Goal: Register for event/course: Sign up to attend an event or enroll in a course

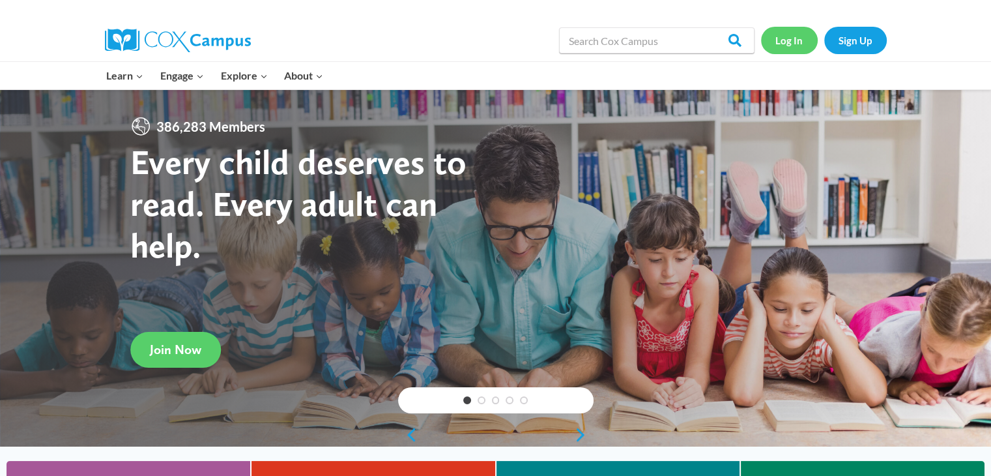
click at [792, 40] on link "Log In" at bounding box center [789, 40] width 57 height 27
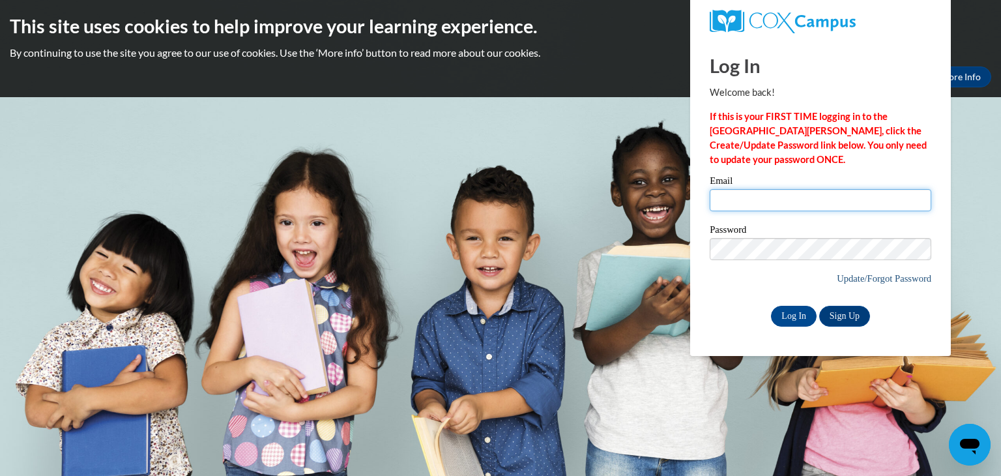
type input "hgreen6@cub.uca.edu"
click at [844, 279] on link "Update/Forgot Password" at bounding box center [883, 278] width 94 height 10
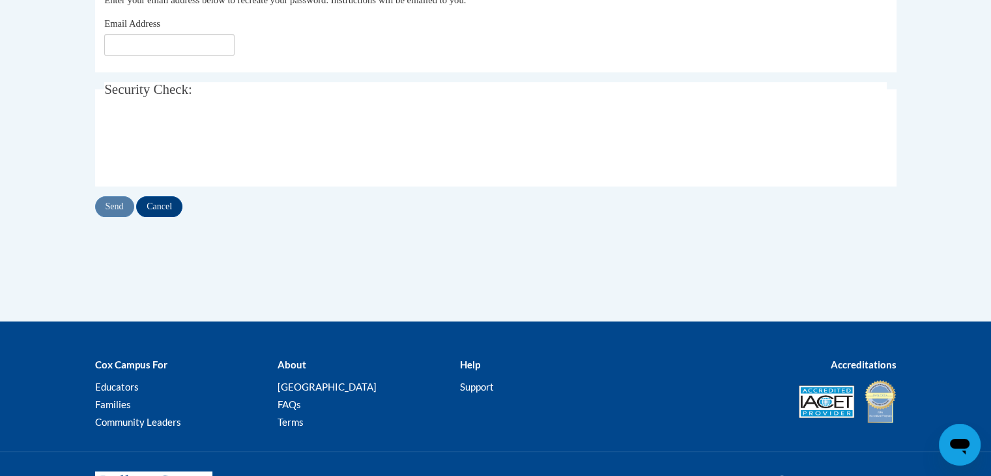
scroll to position [311, 0]
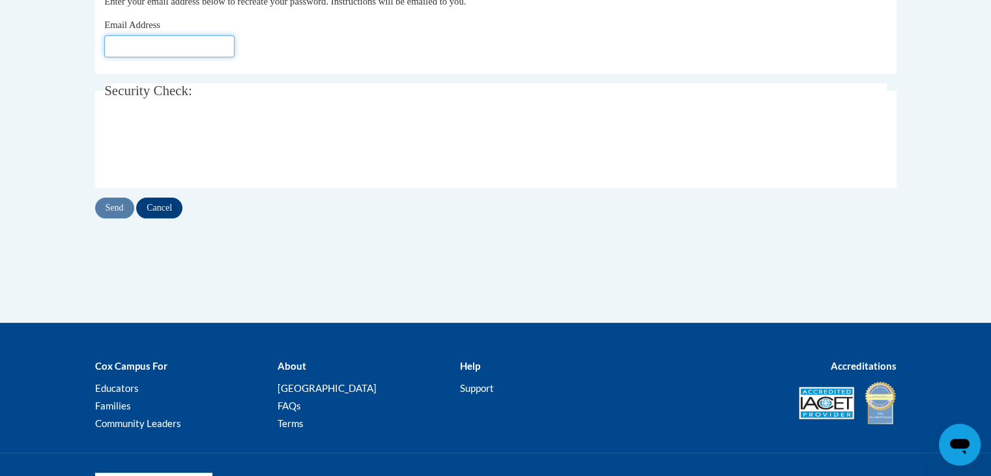
click at [195, 47] on input "Email Address" at bounding box center [169, 46] width 130 height 22
type input "hgreen6@cub.uca.edu"
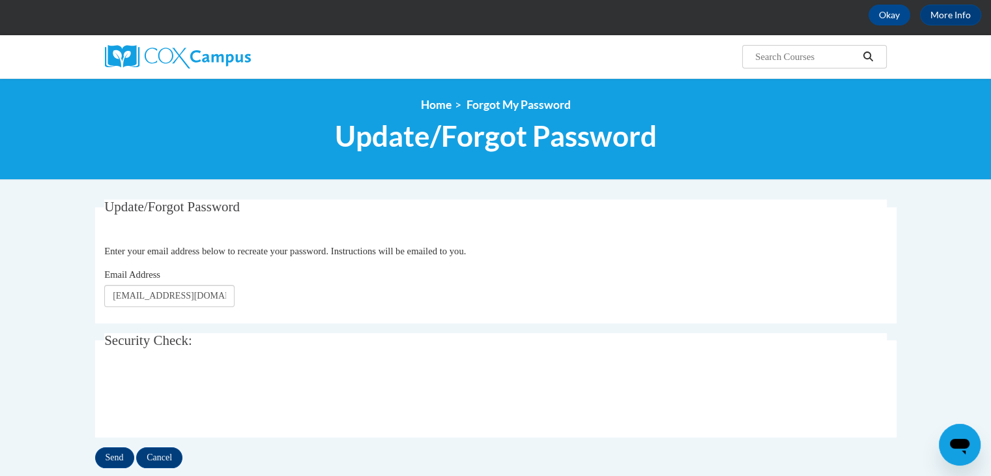
scroll to position [63, 0]
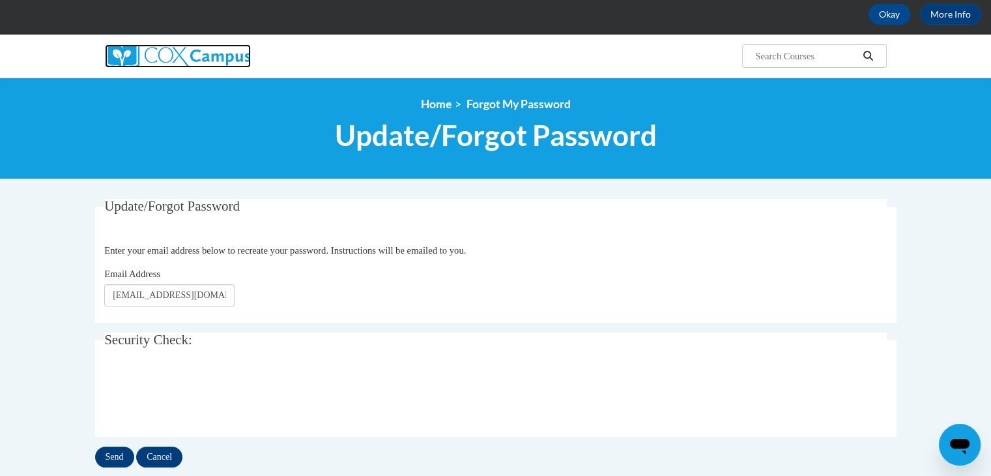
click at [207, 57] on img at bounding box center [178, 55] width 146 height 23
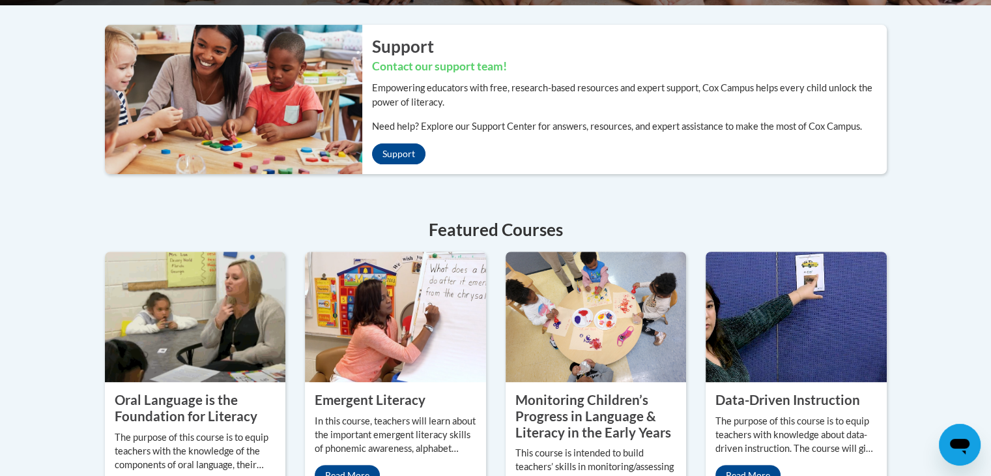
scroll to position [330, 0]
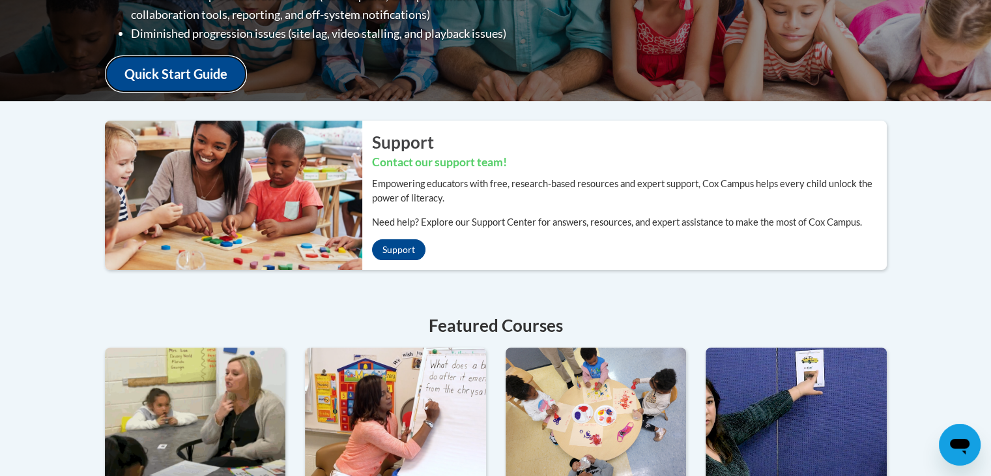
click at [220, 60] on link "Quick Start Guide" at bounding box center [176, 73] width 142 height 37
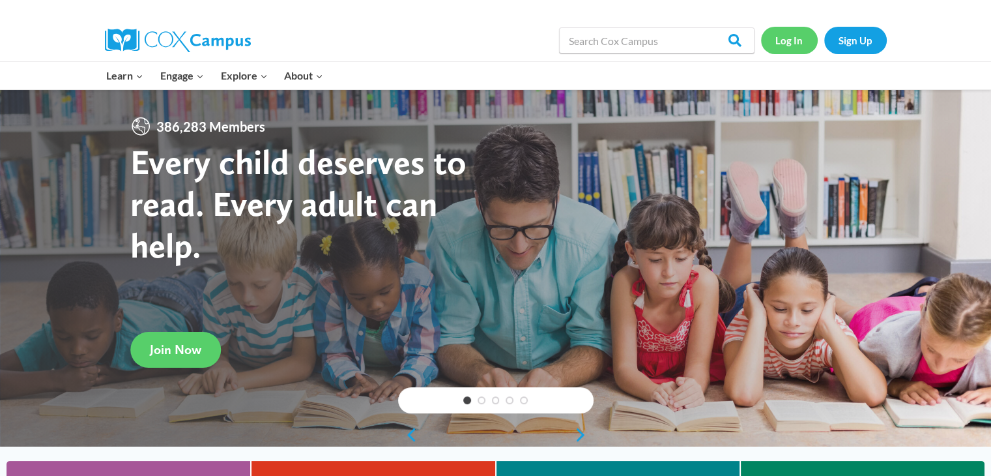
click at [797, 38] on link "Log In" at bounding box center [789, 40] width 57 height 27
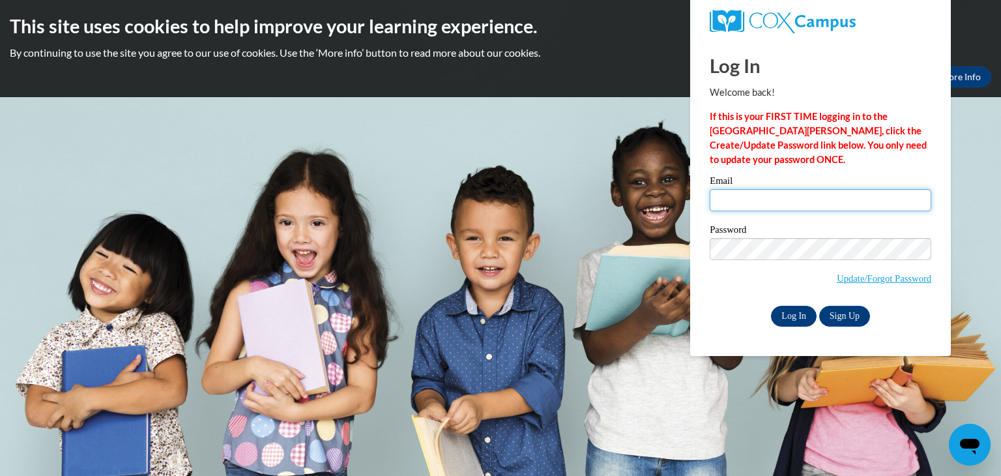
type input "hgreen6@cub.uca.edu"
click at [798, 316] on input "Log In" at bounding box center [794, 315] width 46 height 21
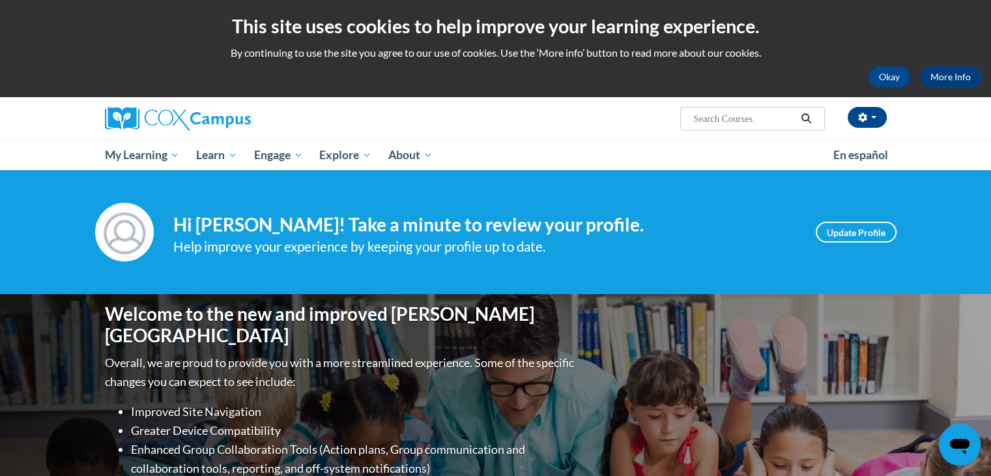
click at [752, 120] on input "Search..." at bounding box center [744, 119] width 104 height 16
type input "progress monitoring"
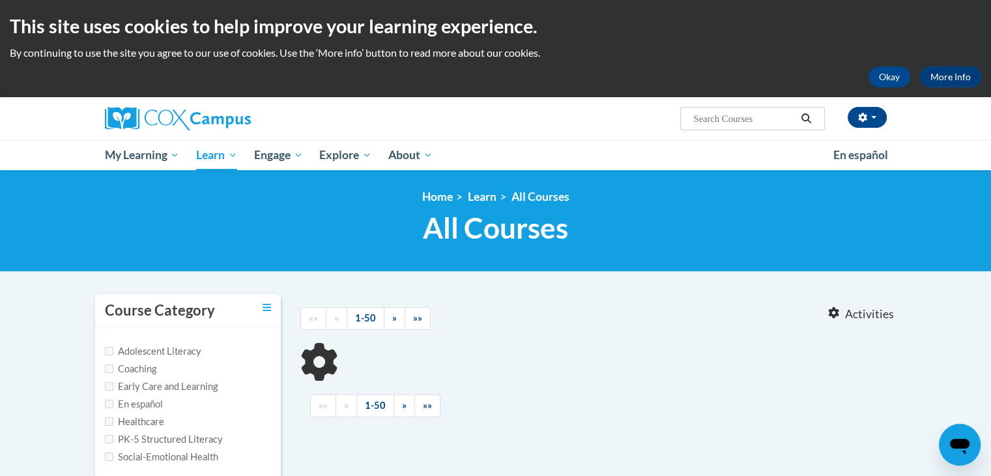
type input "progress monitoring"
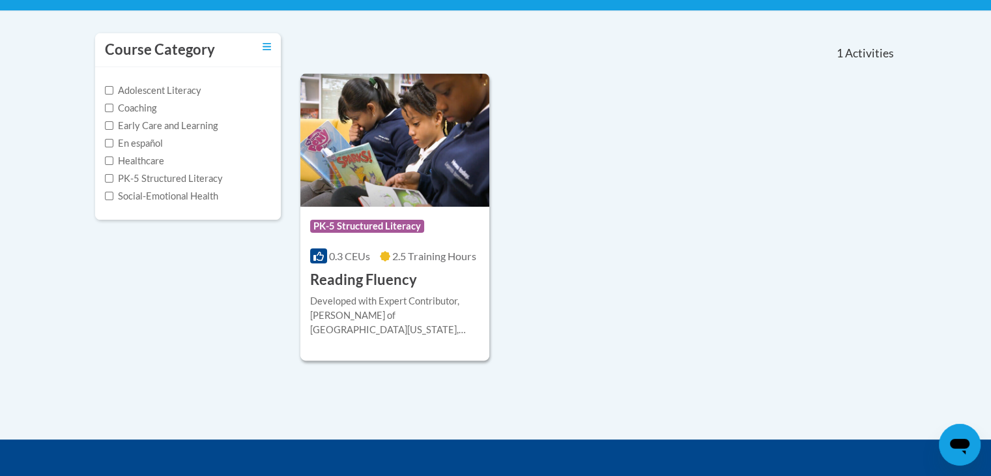
scroll to position [262, 0]
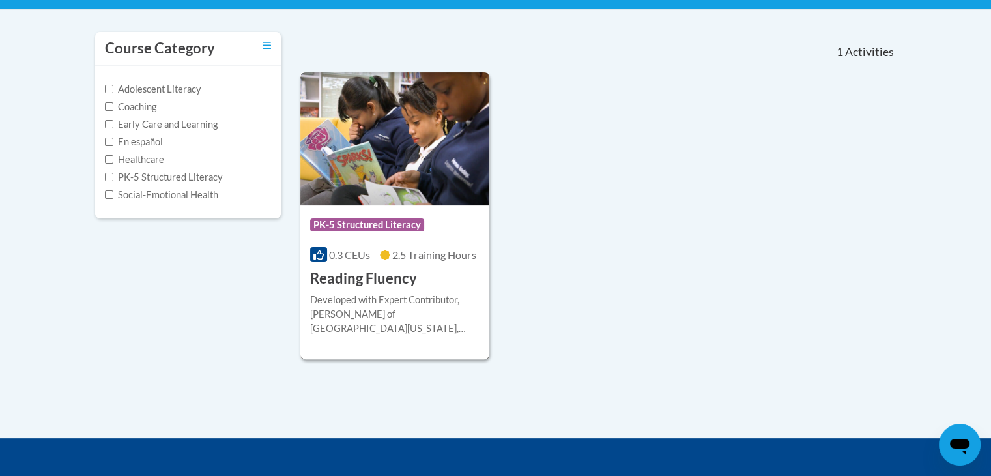
click at [385, 289] on div "More Info Enroll Developed with Expert Contributor, Dr. Laura Rhinehart of Univ…" at bounding box center [395, 322] width 190 height 66
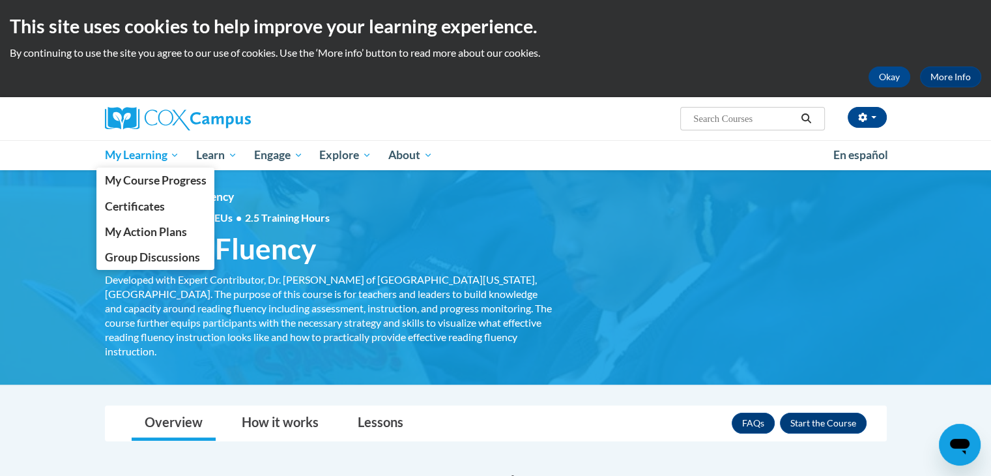
click at [150, 152] on span "My Learning" at bounding box center [141, 155] width 75 height 16
click at [145, 203] on span "Certificates" at bounding box center [134, 206] width 60 height 14
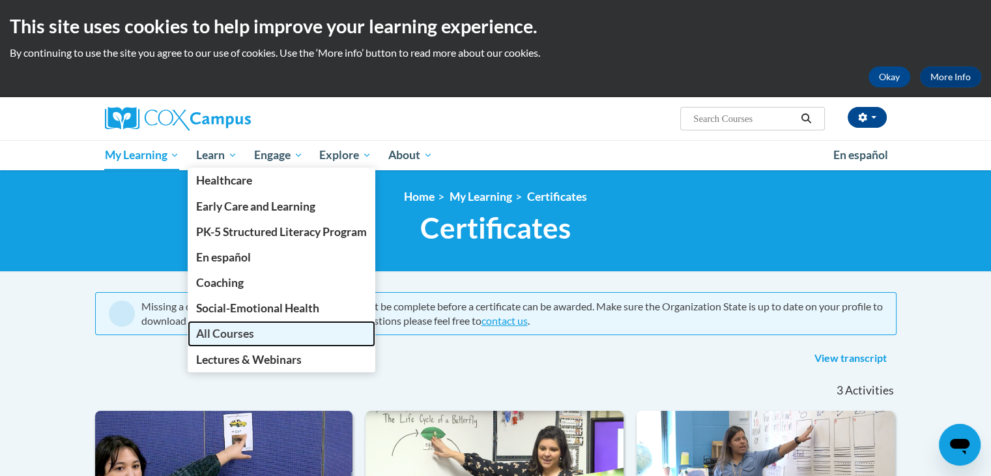
click at [241, 335] on span "All Courses" at bounding box center [225, 333] width 58 height 14
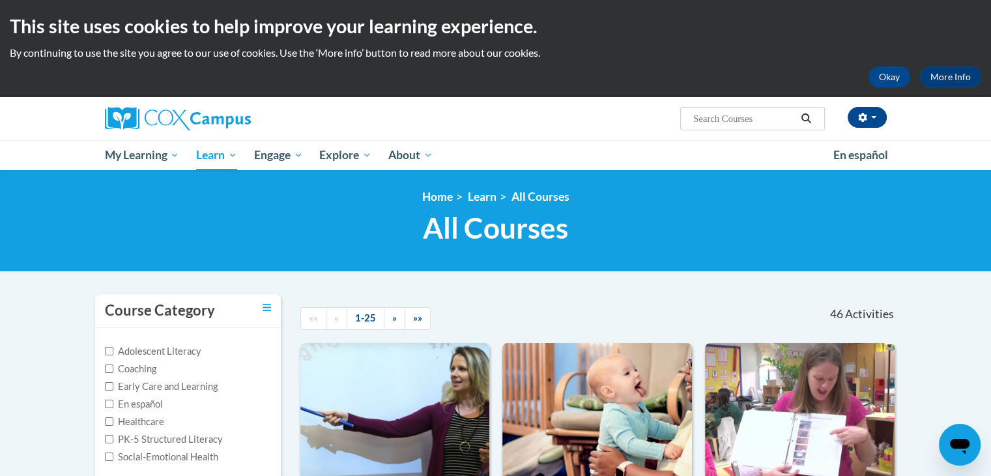
click at [743, 119] on input "Search..." at bounding box center [744, 119] width 104 height 16
type input "progress"
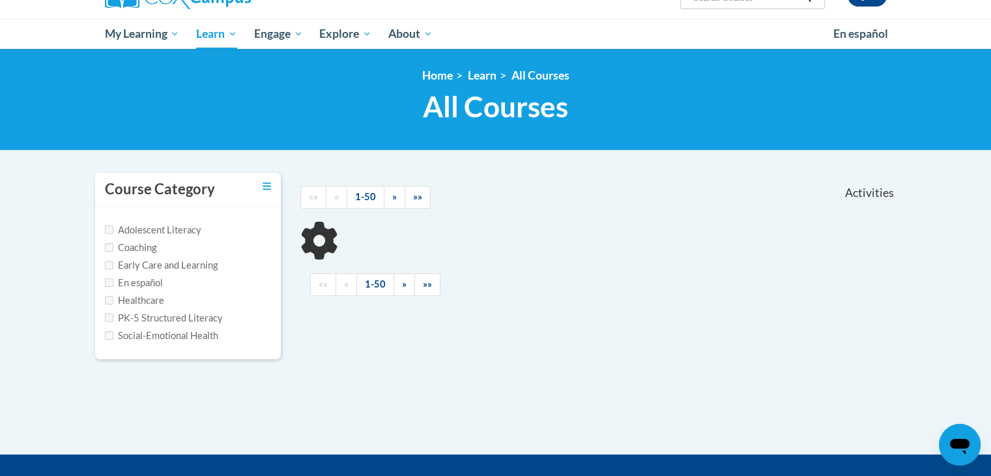
scroll to position [122, 0]
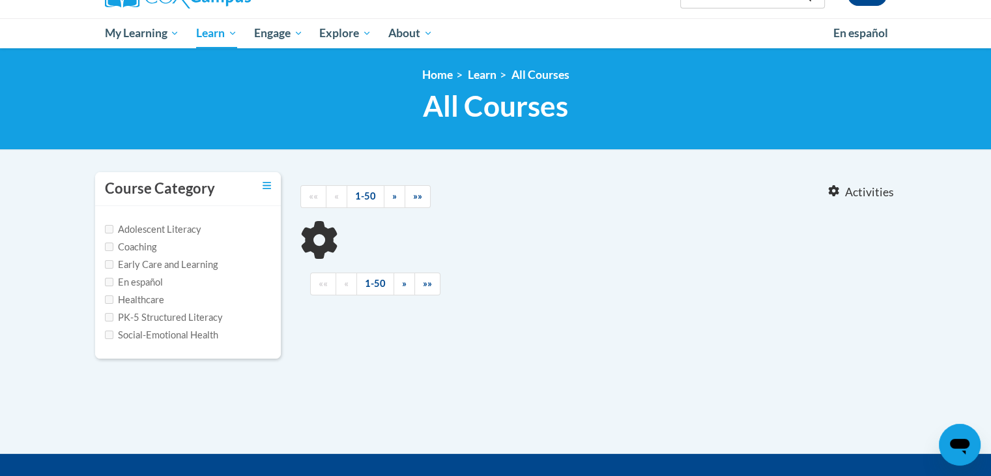
type input "progress"
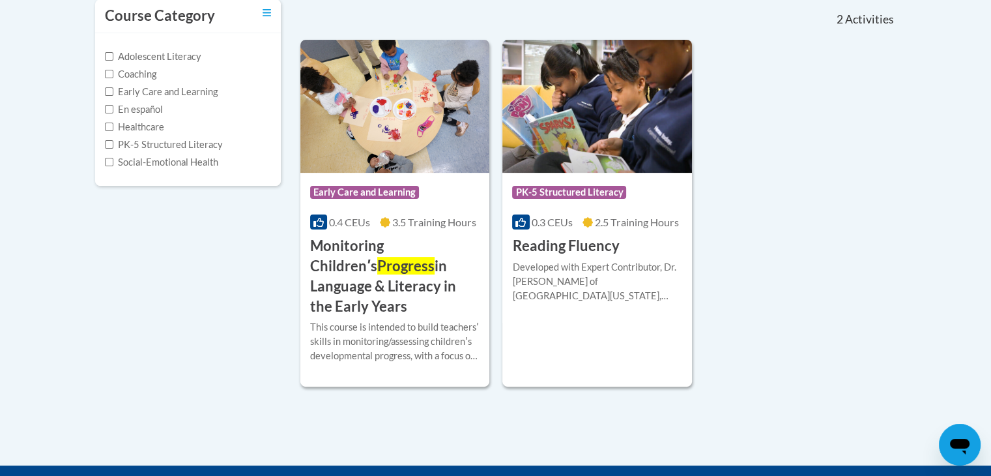
scroll to position [296, 0]
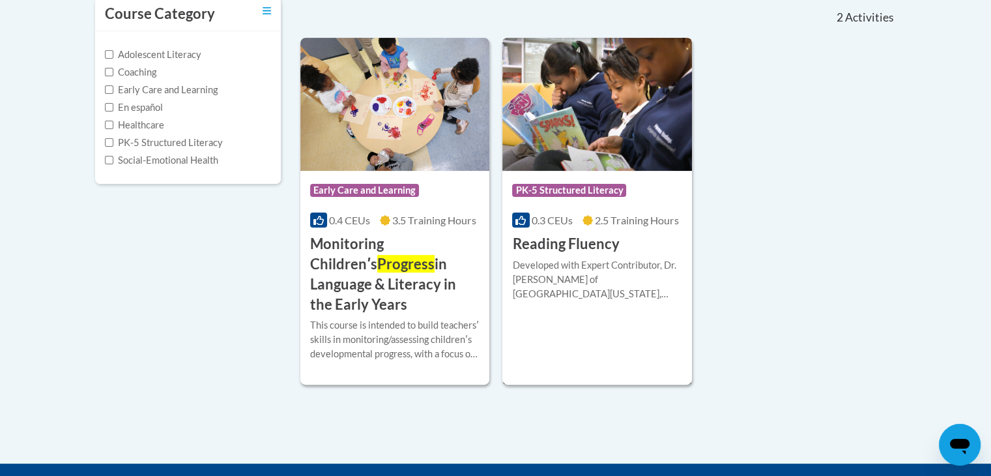
click at [601, 248] on h3 "Reading Fluency" at bounding box center [565, 244] width 107 height 20
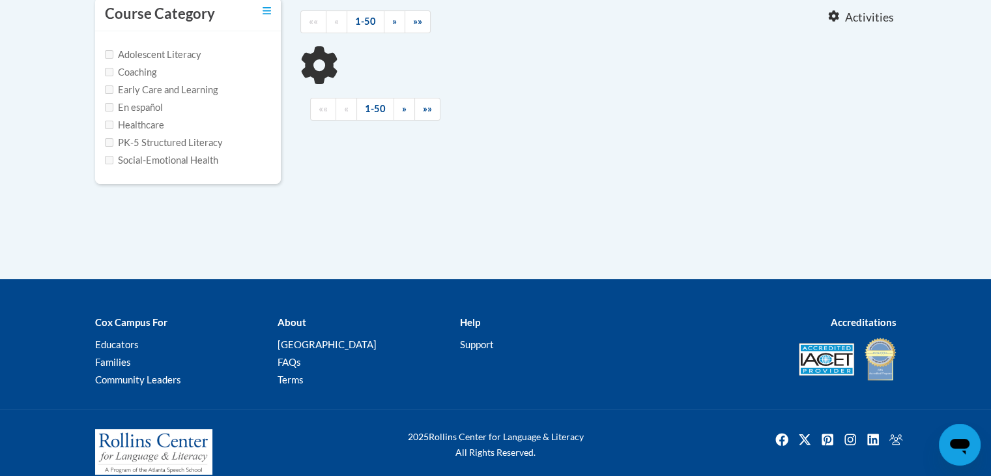
type input "progress"
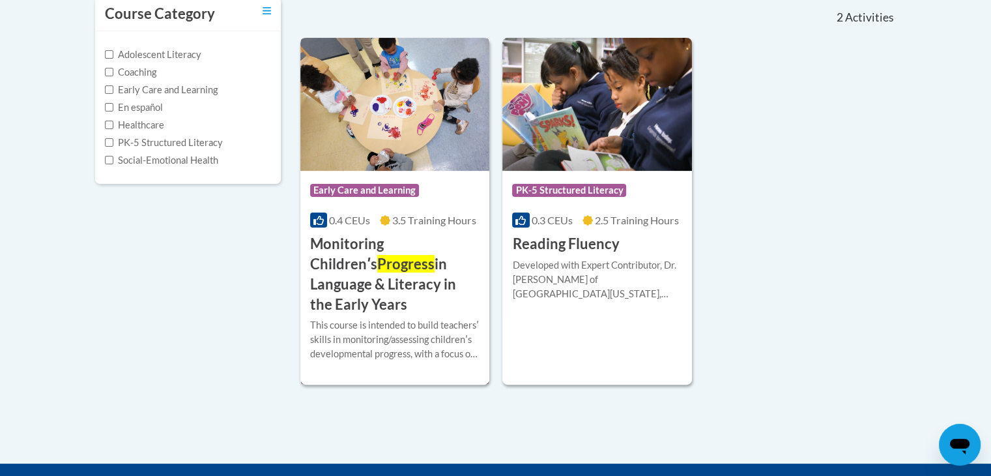
click at [377, 244] on h3 "Monitoring Childrenʹs Progress in Language & Literacy in the Early Years" at bounding box center [395, 274] width 170 height 80
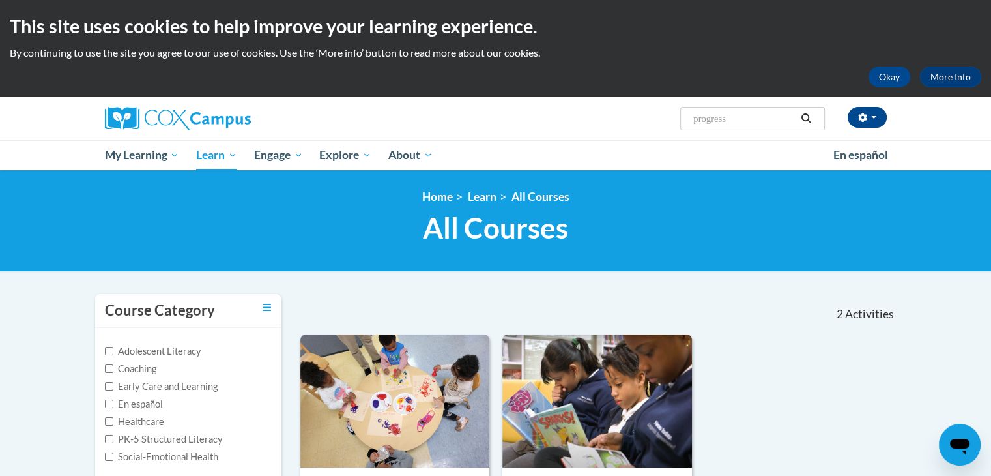
click at [741, 108] on span "Search Search... progress" at bounding box center [752, 118] width 144 height 23
click at [744, 115] on input "progress" at bounding box center [744, 119] width 104 height 16
type input "progress monitoring"
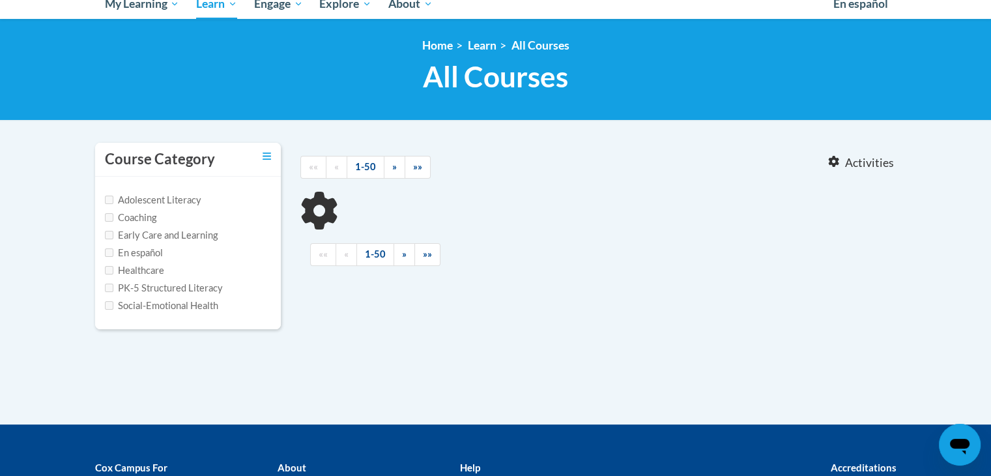
type input "progress monitoring"
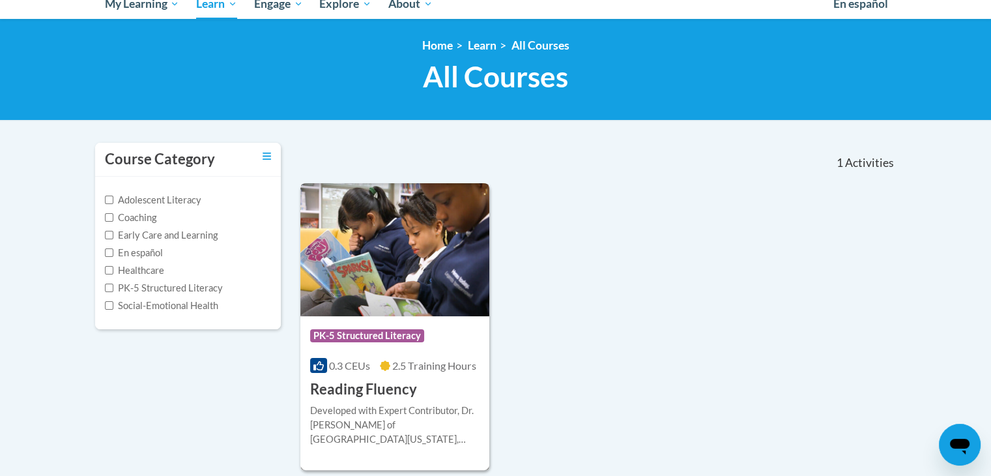
click at [352, 410] on div "Developed with Expert Contributor, Dr. [PERSON_NAME] of [GEOGRAPHIC_DATA][US_ST…" at bounding box center [395, 424] width 170 height 43
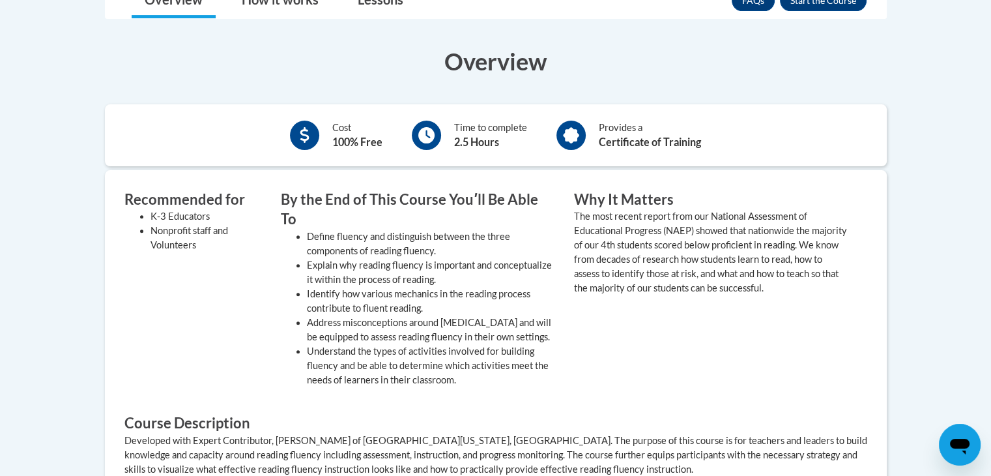
scroll to position [306, 0]
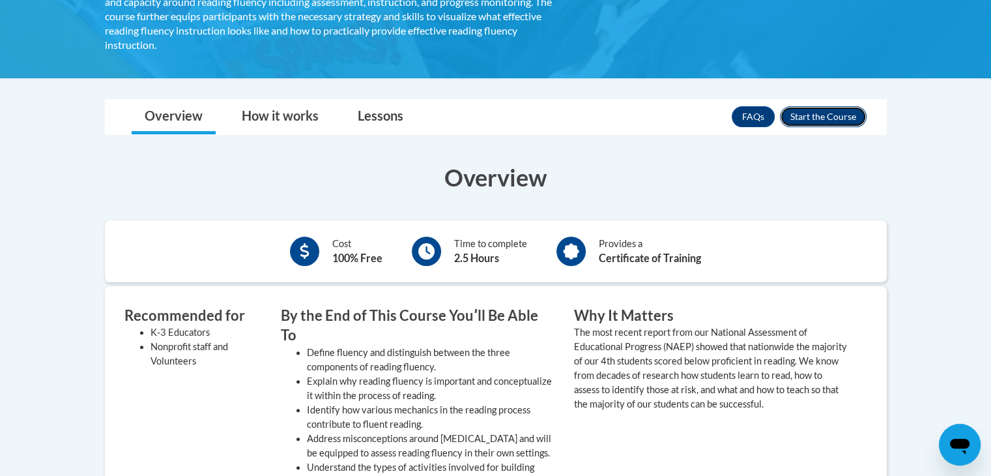
click at [830, 106] on button "Enroll" at bounding box center [823, 116] width 87 height 21
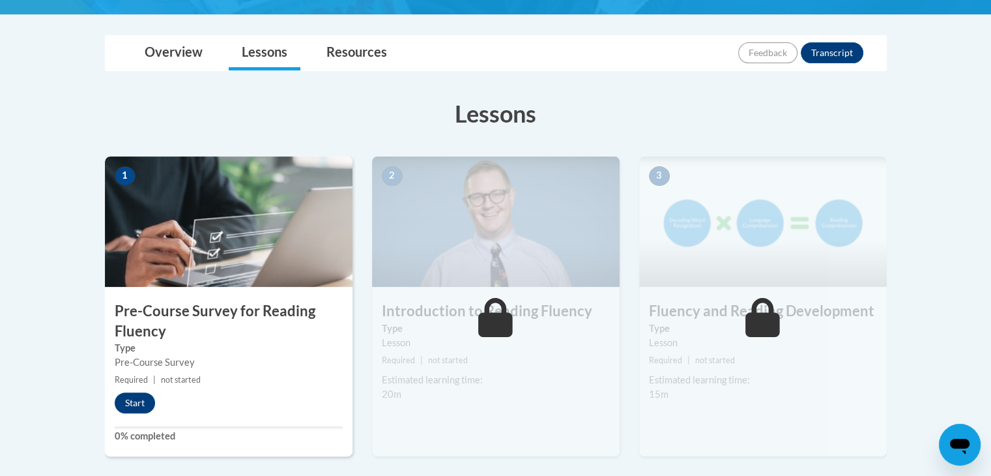
scroll to position [294, 0]
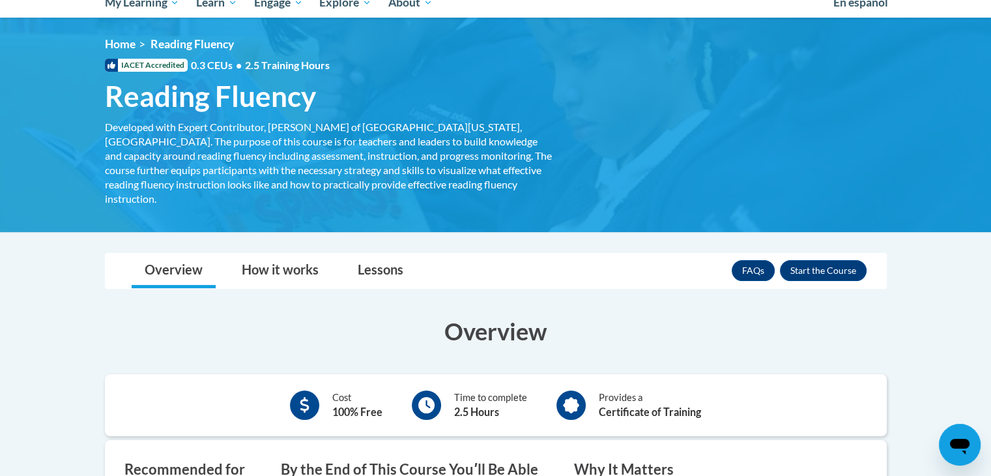
scroll to position [138, 0]
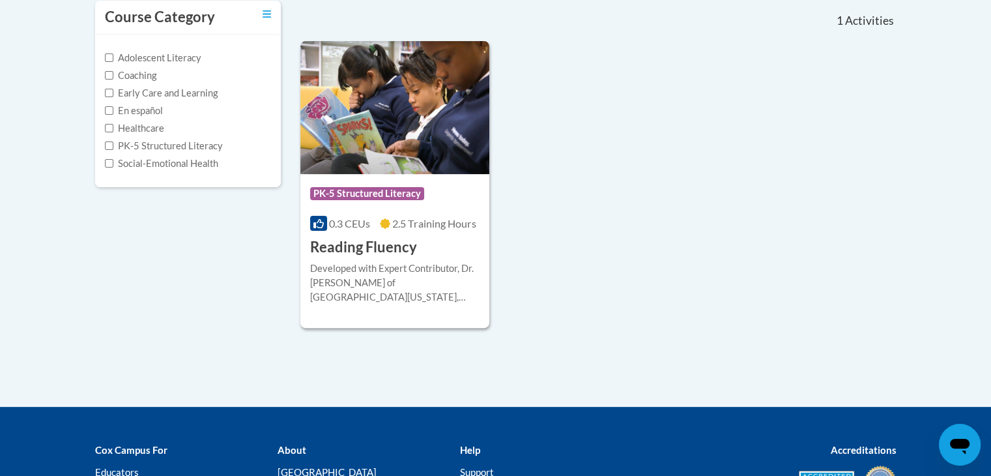
scroll to position [298, 0]
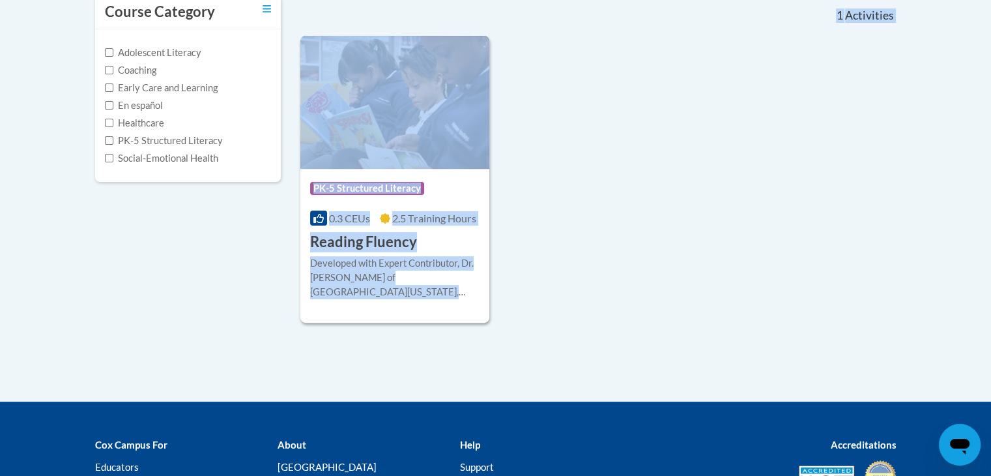
drag, startPoint x: 287, startPoint y: 18, endPoint x: 584, endPoint y: 217, distance: 357.7
click at [584, 217] on div "Course Category Adolescent Literacy Coaching Early Care and Learning En español…" at bounding box center [495, 159] width 821 height 328
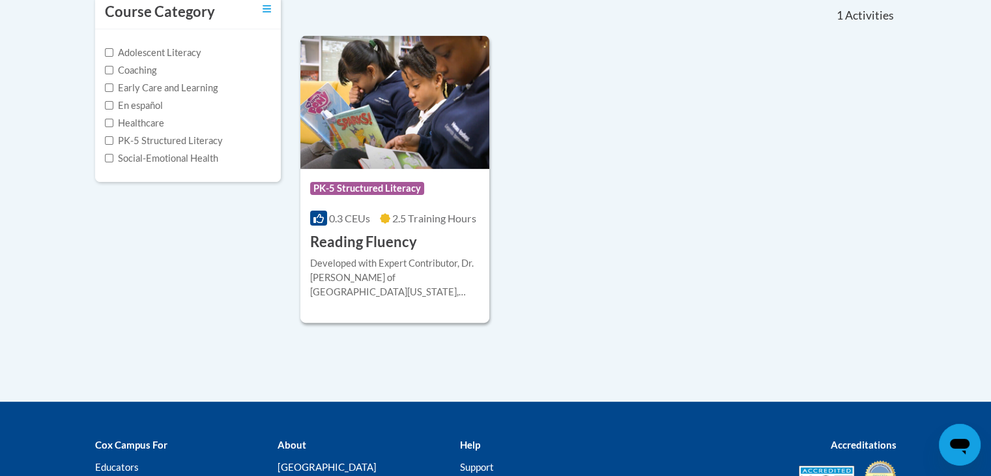
click at [584, 217] on div "Course Category: PK-5 Structured Literacy 0.3 CEUs 2.5 Training Hours COURSE Re…" at bounding box center [598, 179] width 596 height 287
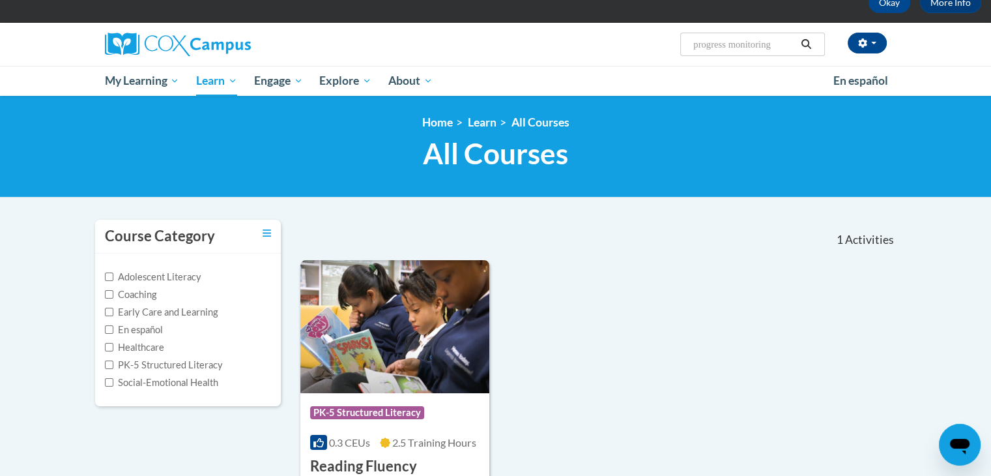
scroll to position [73, 0]
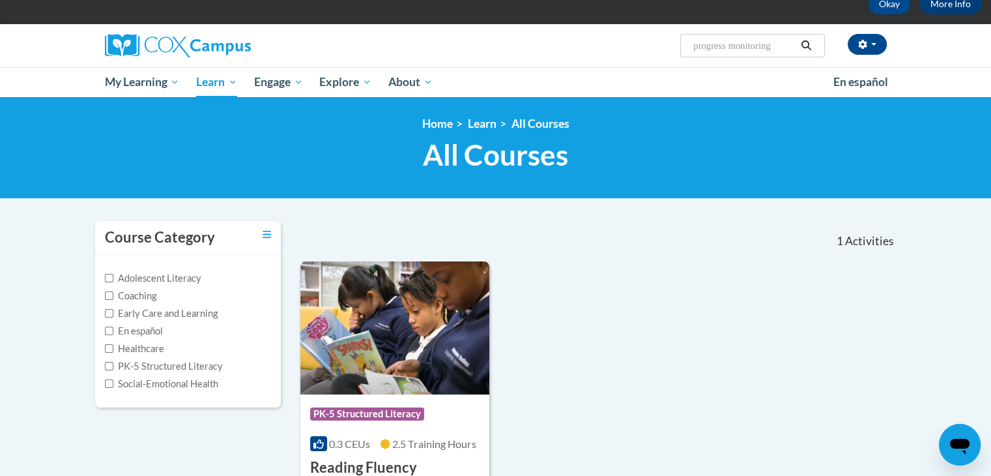
click at [775, 44] on input "progress monitoring" at bounding box center [744, 46] width 104 height 16
type input "progress"
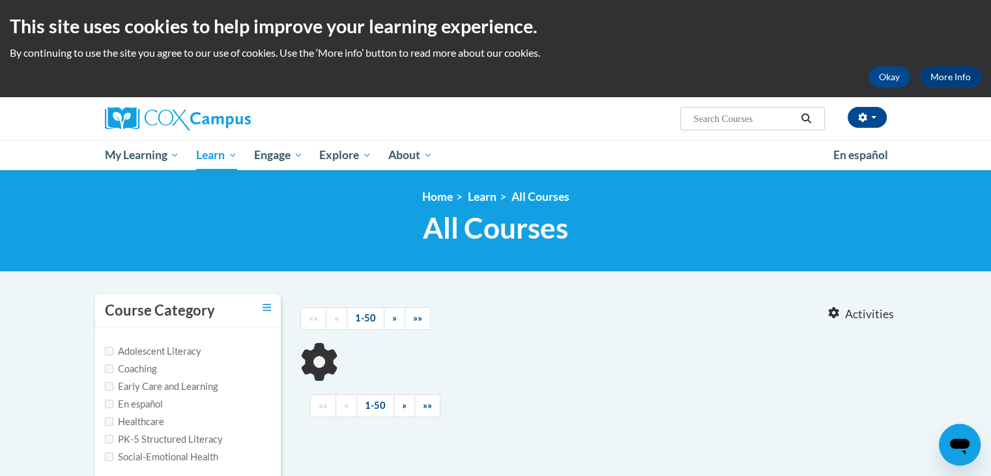
type input "progress"
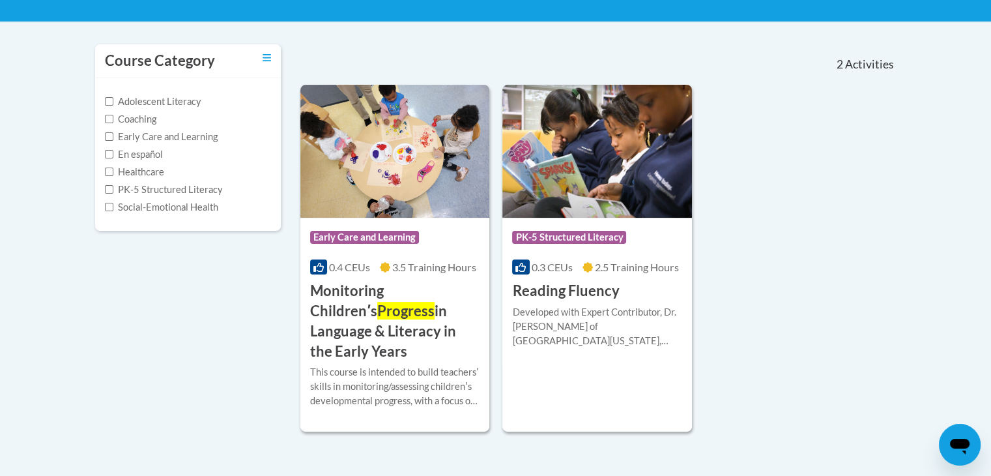
scroll to position [250, 0]
click at [409, 364] on div "This course is intended to build teachersʹ skills in monitoring/assessing child…" at bounding box center [395, 385] width 170 height 43
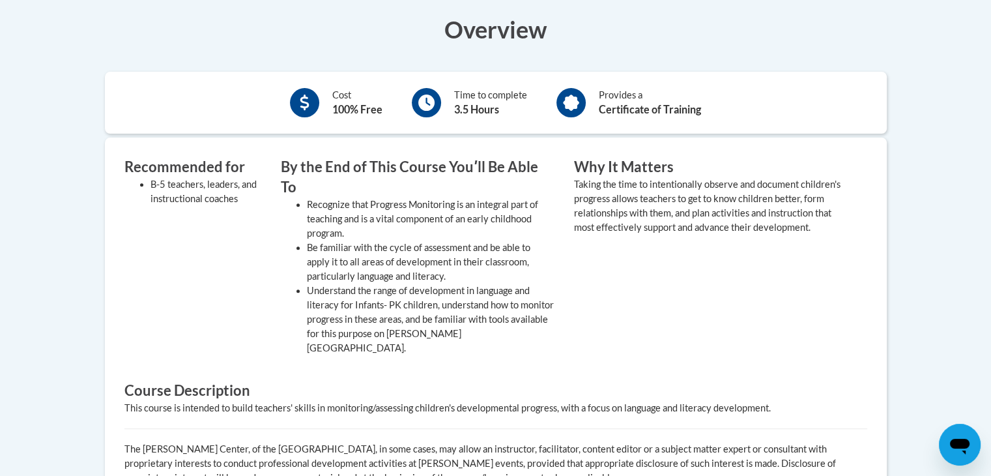
scroll to position [469, 0]
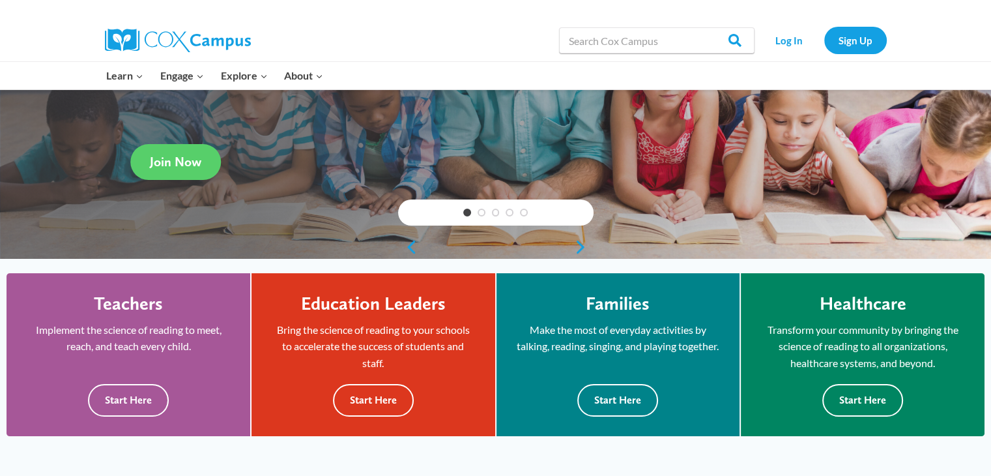
scroll to position [188, 0]
click at [791, 48] on link "Log In" at bounding box center [789, 40] width 57 height 27
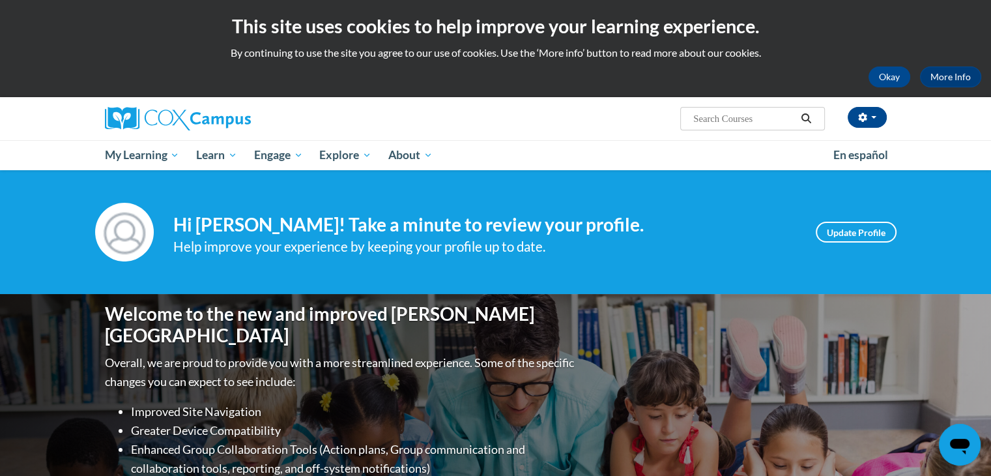
click at [731, 109] on span "Search Search..." at bounding box center [752, 118] width 144 height 23
click at [730, 119] on input "Search..." at bounding box center [744, 119] width 104 height 16
type input "progress monitoring"
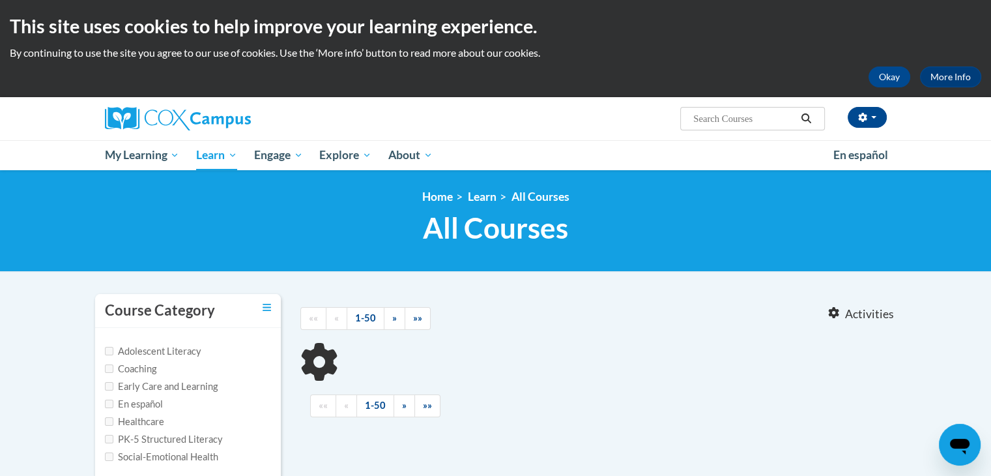
type input "progress monitoring"
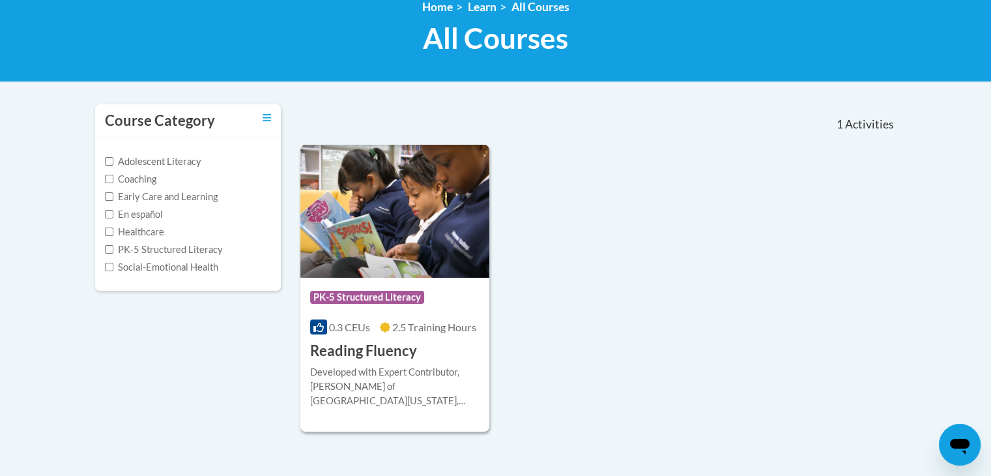
scroll to position [193, 0]
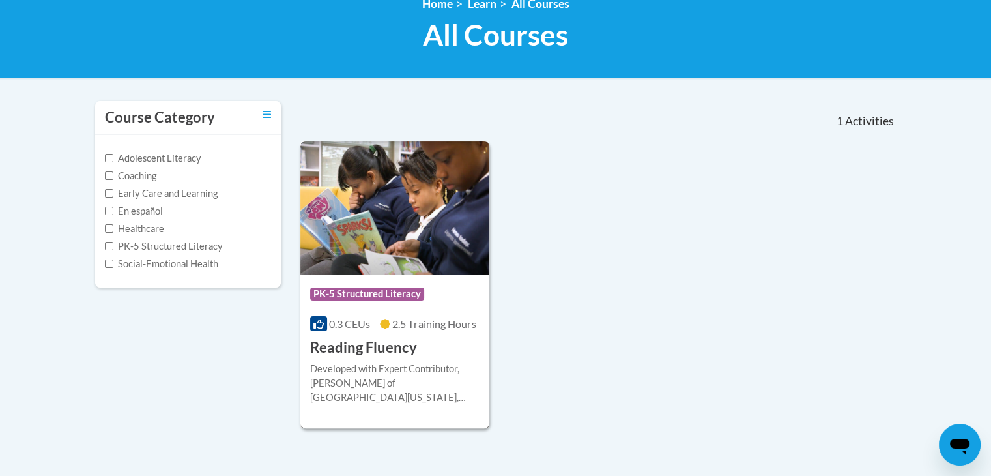
click at [382, 371] on div "Developed with Expert Contributor, [PERSON_NAME] of [GEOGRAPHIC_DATA][US_STATE]…" at bounding box center [395, 383] width 170 height 43
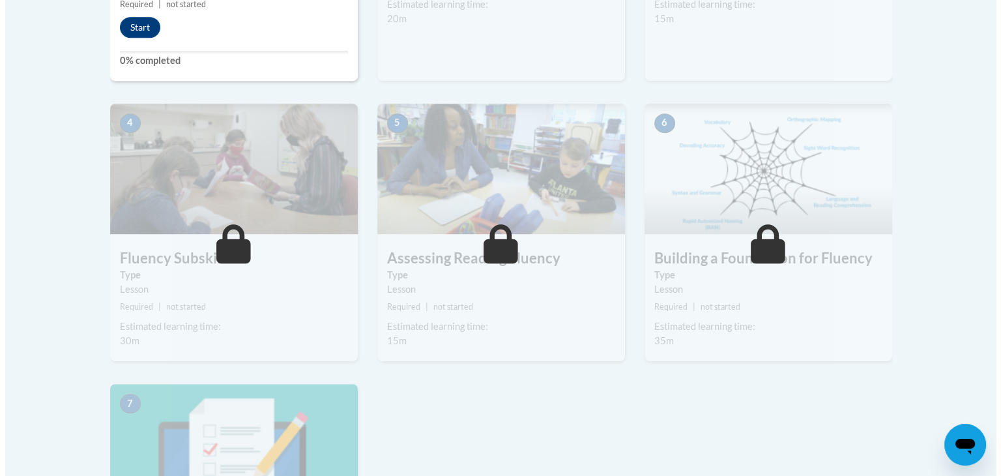
scroll to position [663, 0]
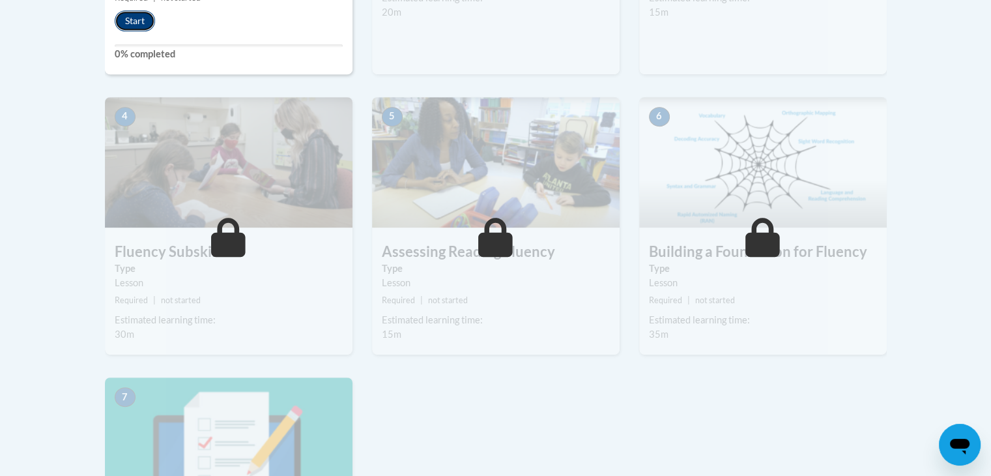
click at [141, 14] on button "Start" at bounding box center [135, 20] width 40 height 21
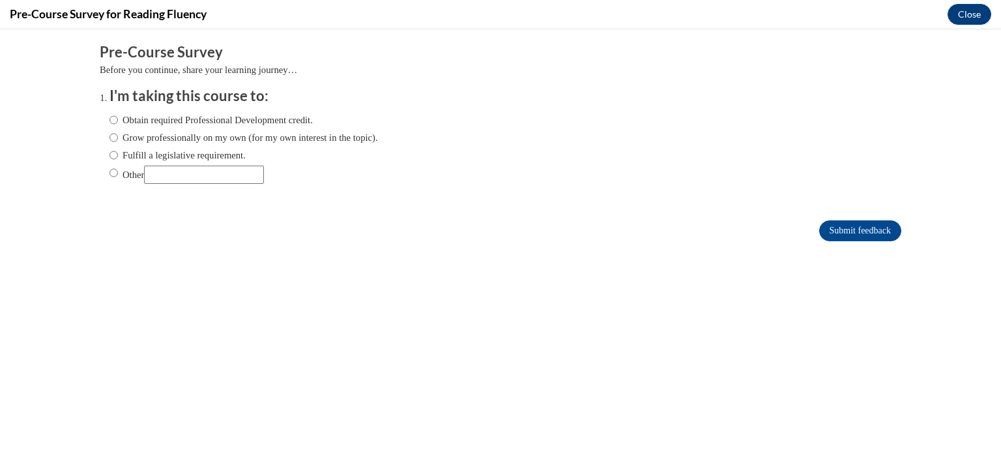
scroll to position [0, 0]
click at [100, 118] on ol "I'm taking this course to: Obtain required Professional Development credit. Gro…" at bounding box center [500, 145] width 801 height 118
click at [109, 117] on label "Obtain required Professional Development credit." at bounding box center [210, 120] width 203 height 14
click at [109, 117] on input "Obtain required Professional Development credit." at bounding box center [113, 120] width 8 height 14
radio input "true"
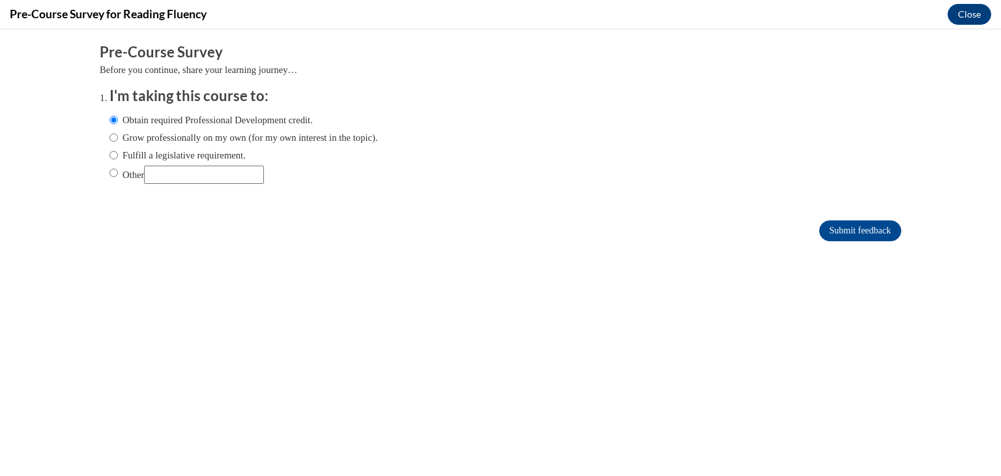
click at [830, 218] on form "Pre-Course Survey Before you continue, share your learning journey… I'm taking …" at bounding box center [500, 148] width 801 height 212
click at [847, 231] on input "Submit feedback" at bounding box center [860, 230] width 82 height 21
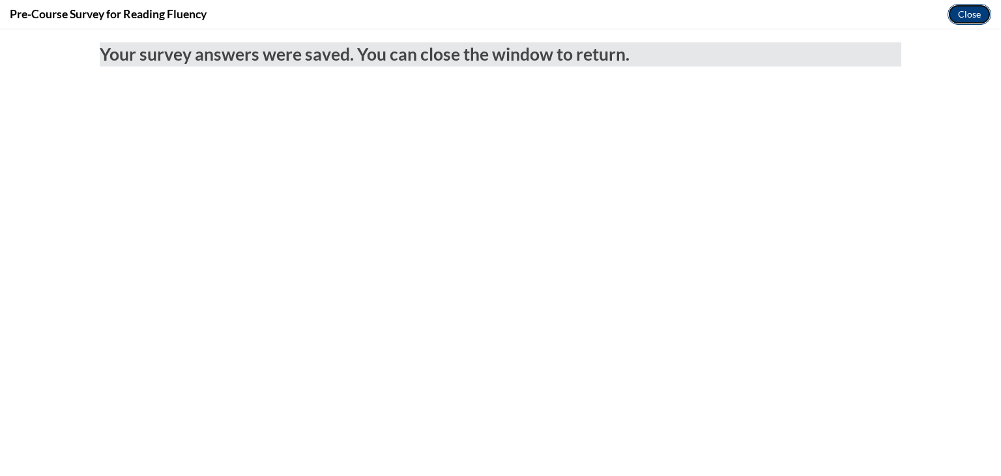
click at [980, 16] on button "Close" at bounding box center [969, 14] width 44 height 21
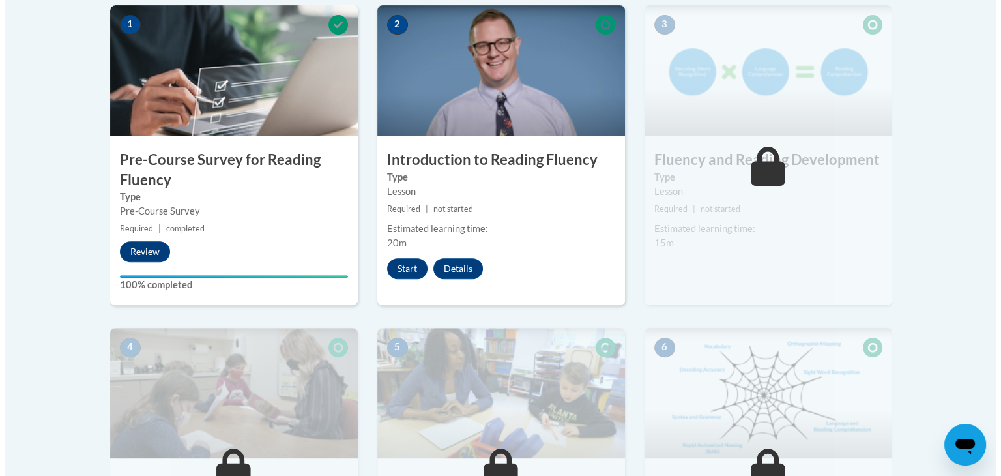
scroll to position [456, 0]
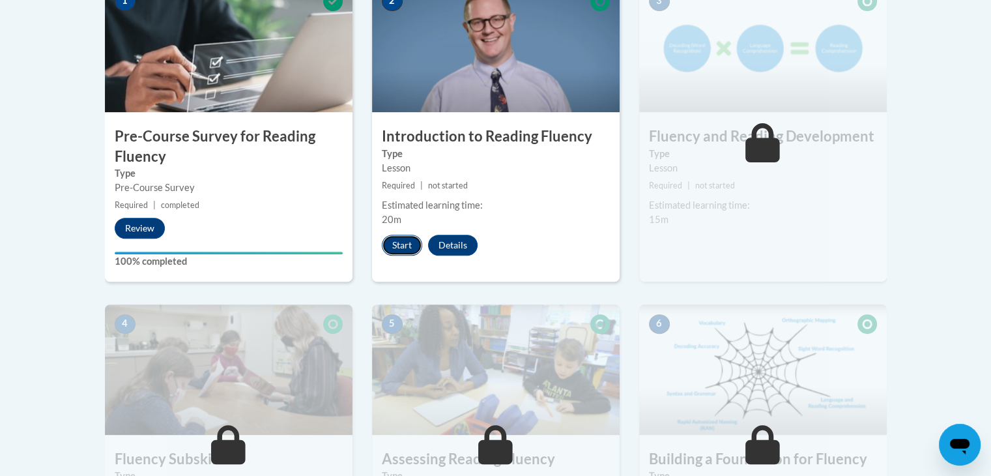
click at [405, 236] on button "Start" at bounding box center [402, 244] width 40 height 21
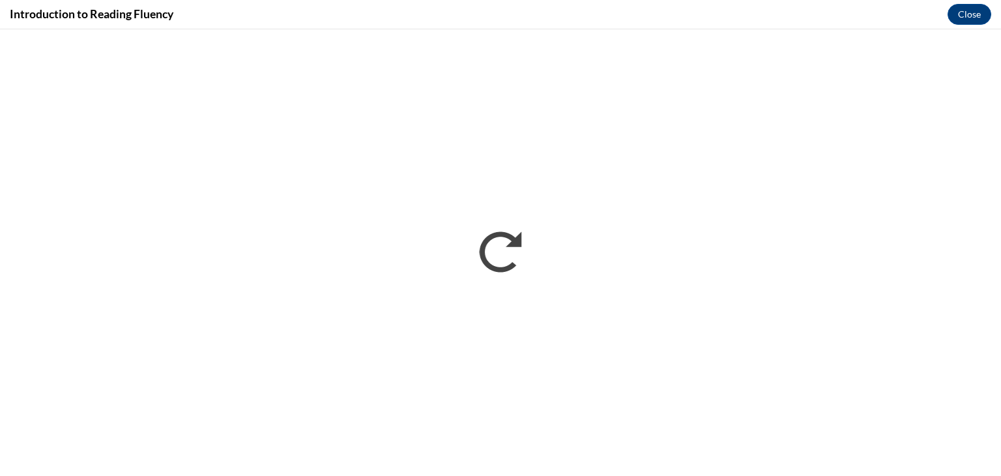
scroll to position [0, 0]
